Goal: Information Seeking & Learning: Learn about a topic

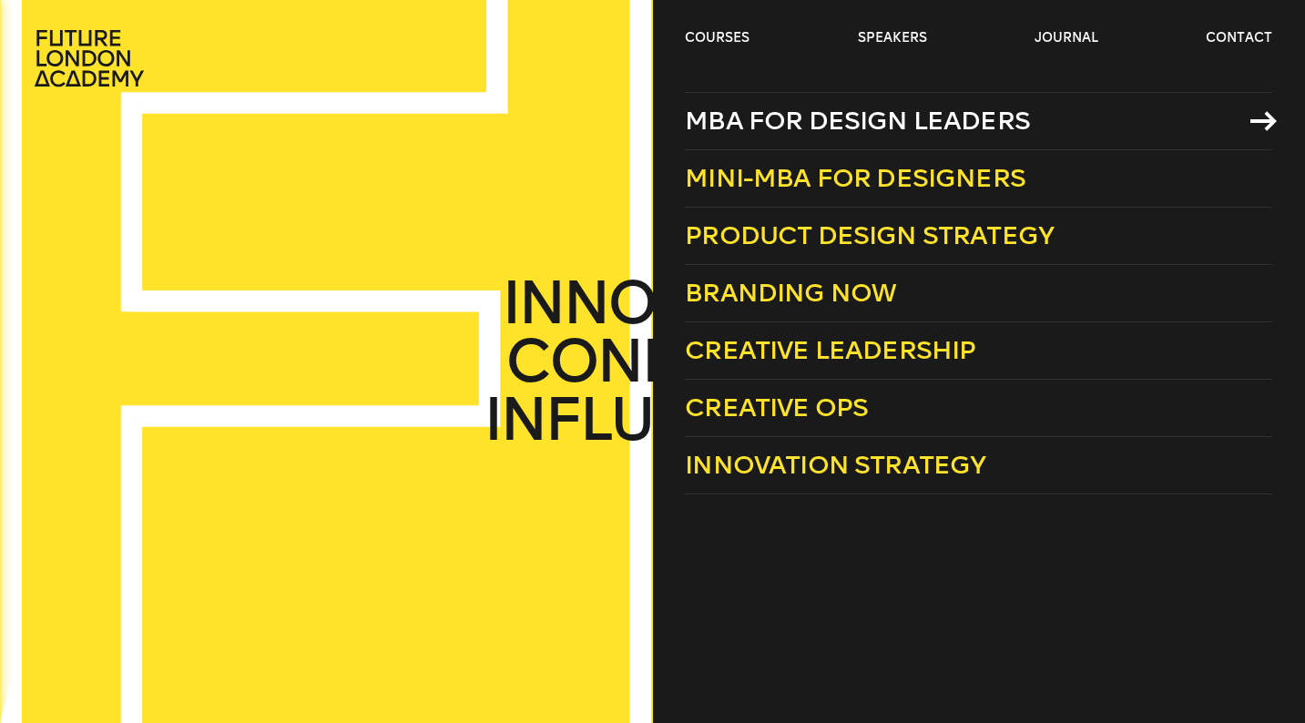
click at [763, 128] on span "MBA for Design Leaders" at bounding box center [857, 121] width 345 height 30
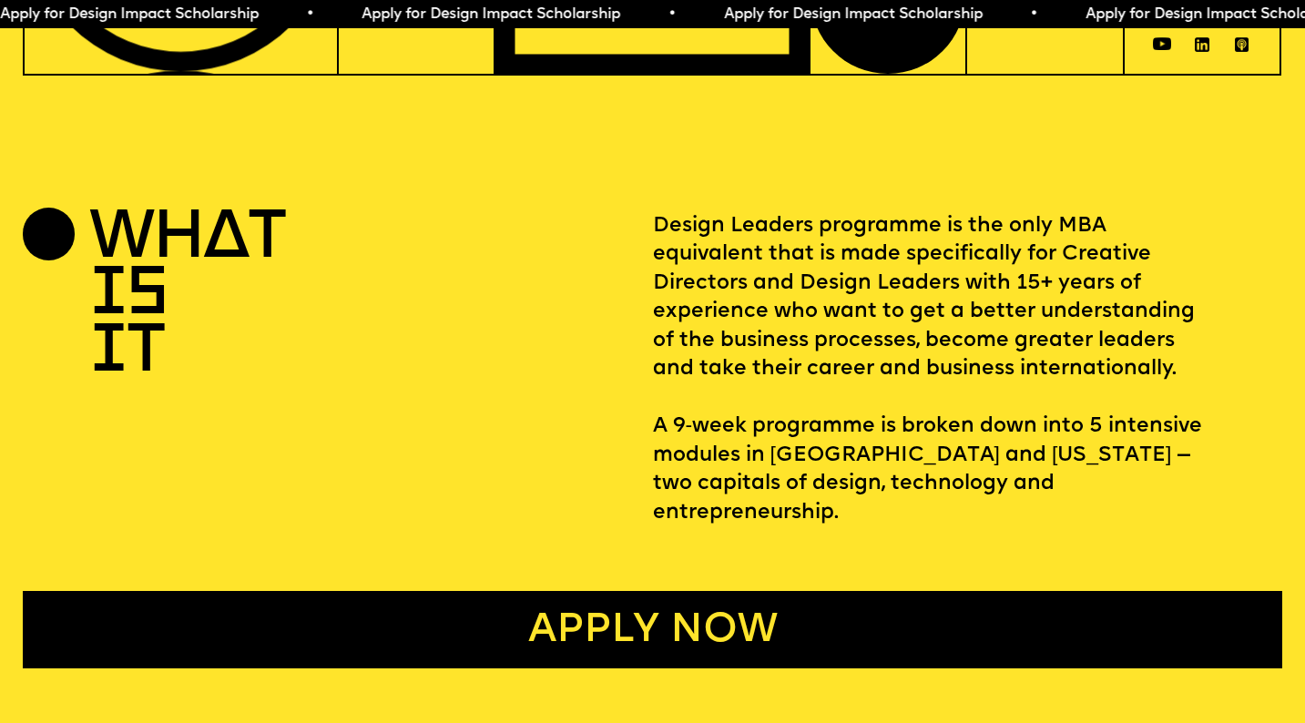
scroll to position [560, 0]
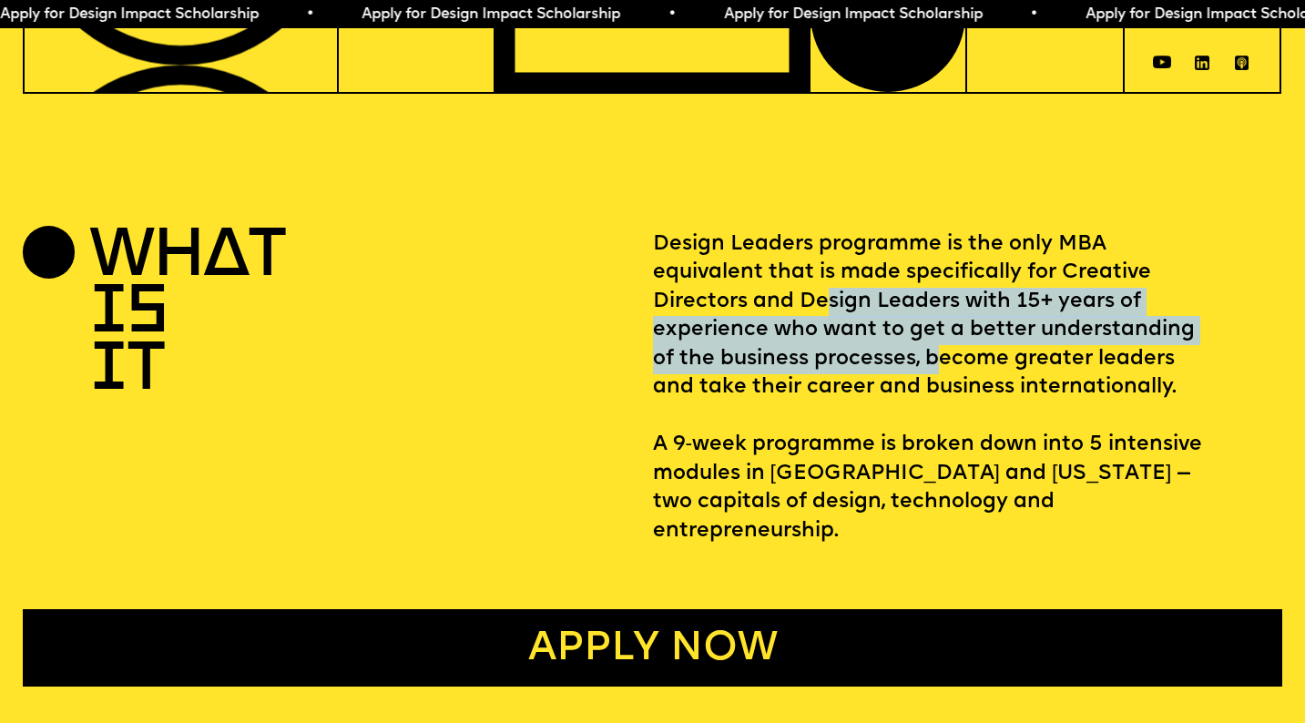
drag, startPoint x: 825, startPoint y: 296, endPoint x: 936, endPoint y: 360, distance: 127.3
click at [936, 360] on p "Design Leaders programme is the only MBA equivalent that is made specifically f…" at bounding box center [968, 388] width 630 height 316
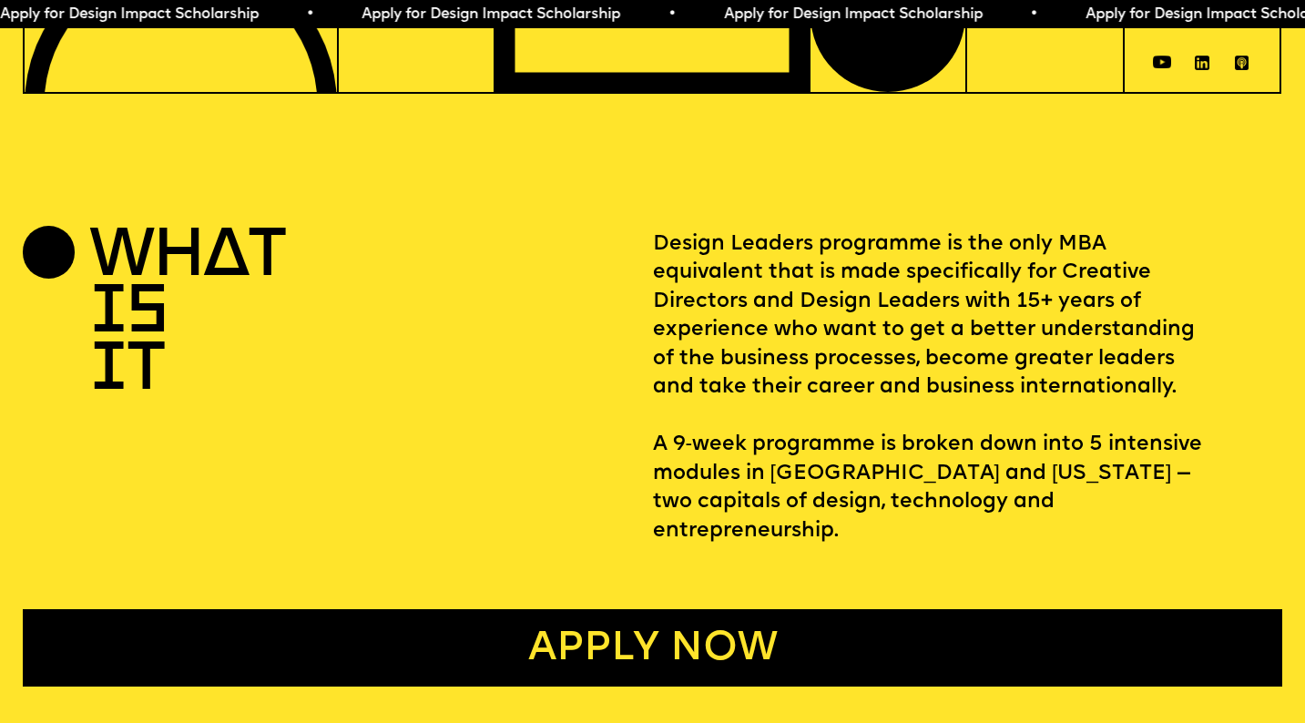
click at [990, 371] on p "Design Leaders programme is the only MBA equivalent that is made specifically f…" at bounding box center [968, 388] width 630 height 316
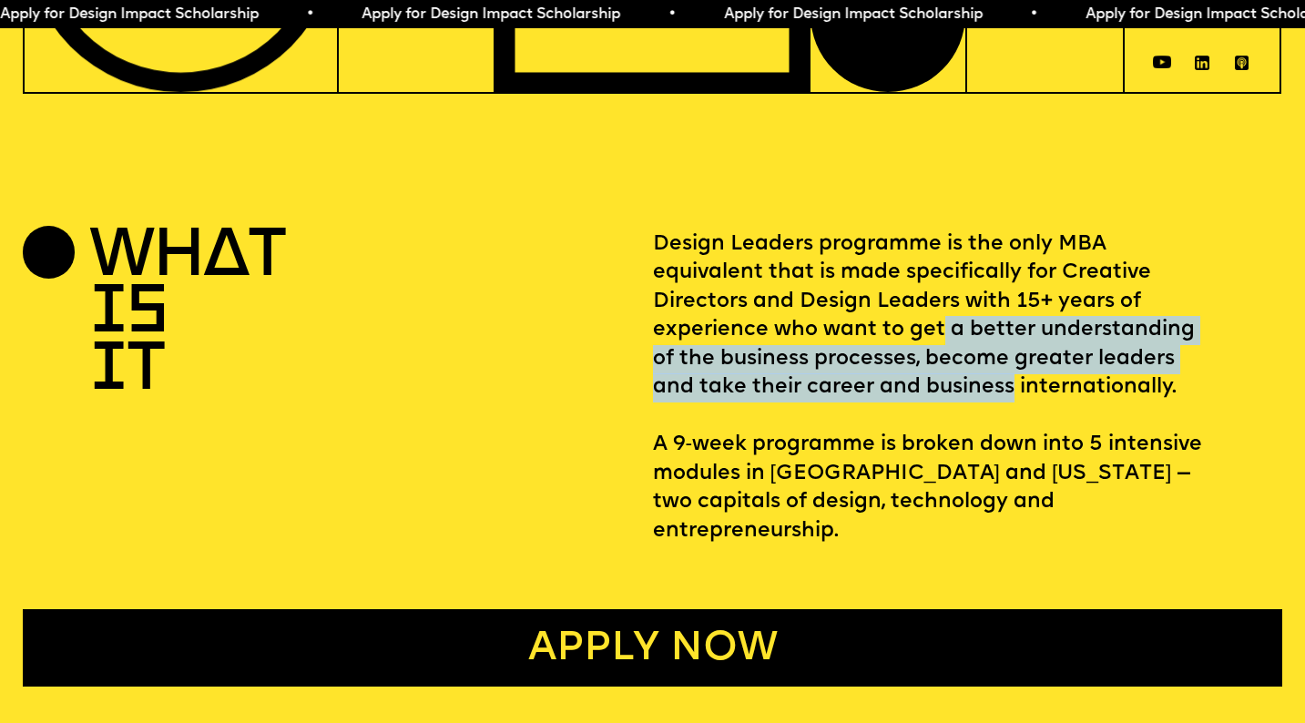
drag, startPoint x: 1008, startPoint y: 379, endPoint x: 942, endPoint y: 340, distance: 76.4
click at [942, 340] on p "Design Leaders programme is the only MBA equivalent that is made specifically f…" at bounding box center [968, 388] width 630 height 316
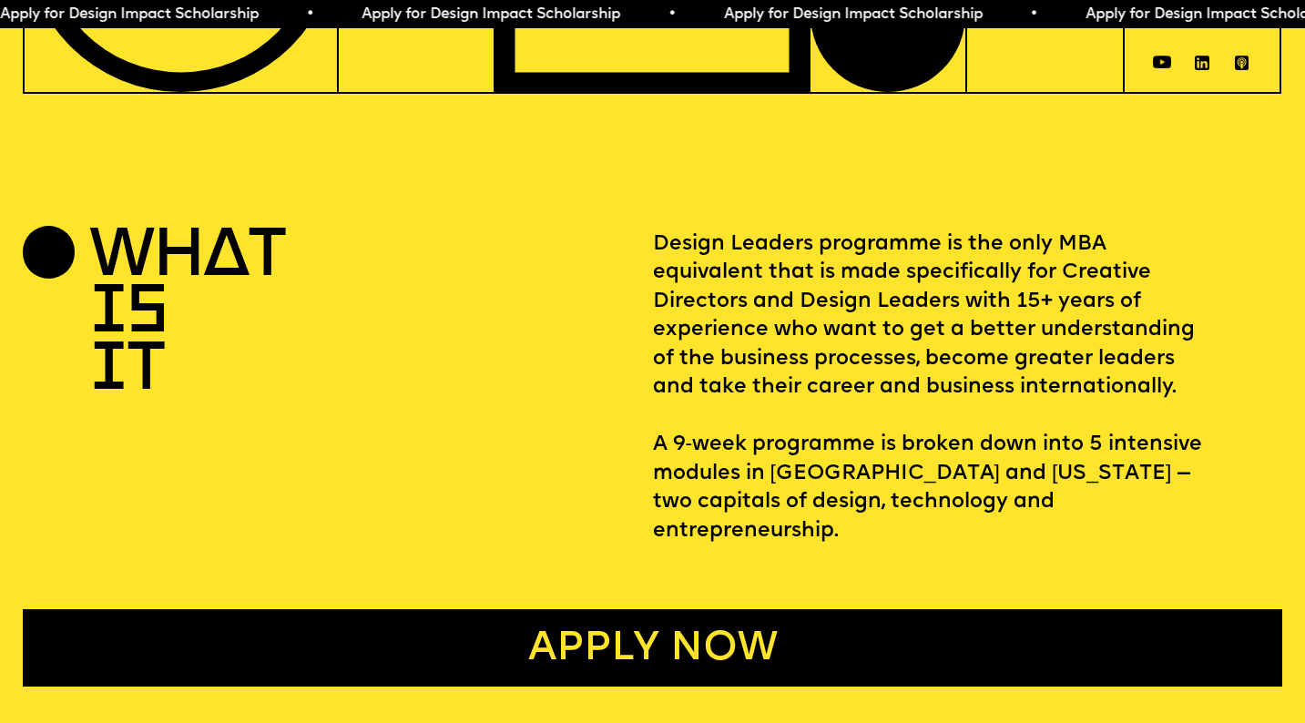
click at [901, 336] on p "Design Leaders programme is the only MBA equivalent that is made specifically f…" at bounding box center [968, 388] width 630 height 316
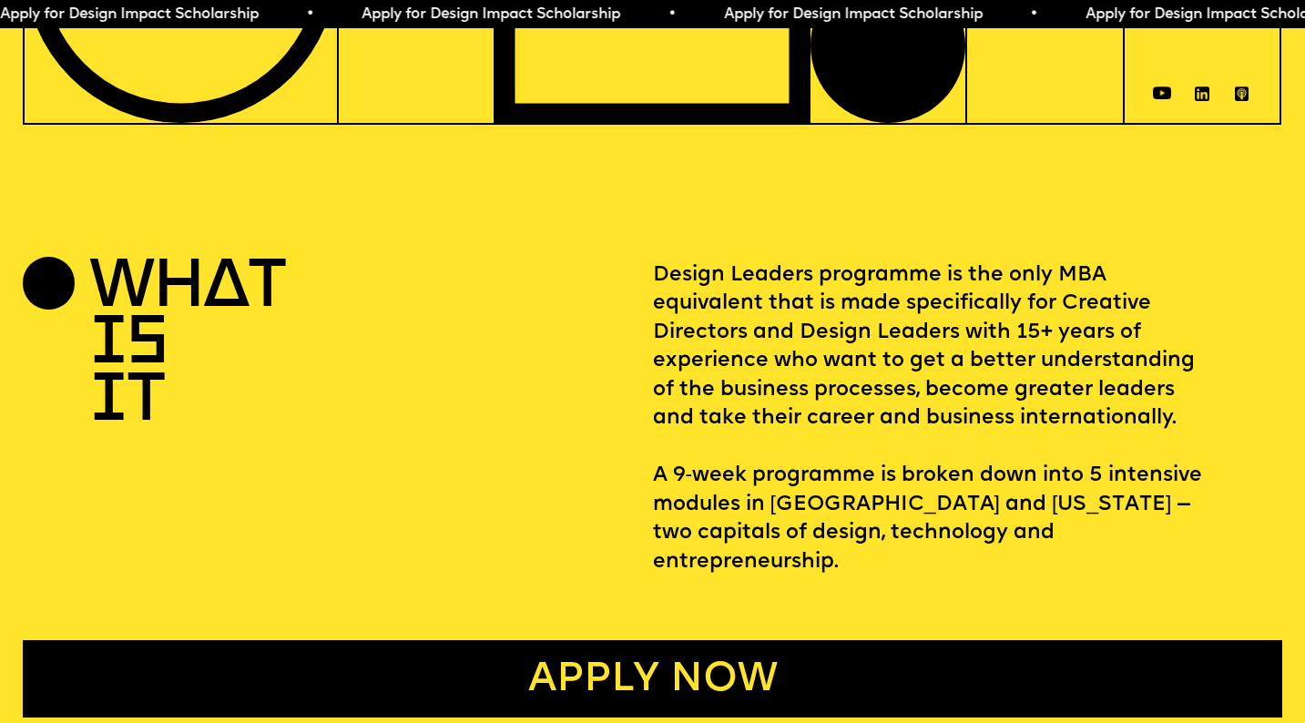
scroll to position [523, 0]
